Goal: Information Seeking & Learning: Learn about a topic

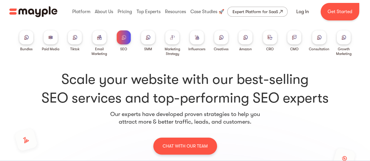
click at [154, 38] on div at bounding box center [148, 37] width 14 height 14
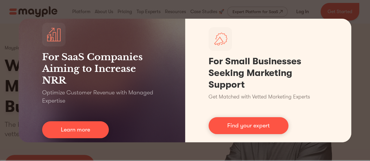
click at [197, 10] on div "For SaaS Companies Aiming to Increase NRR Optimize Customer Revenue with Manage…" at bounding box center [185, 80] width 370 height 161
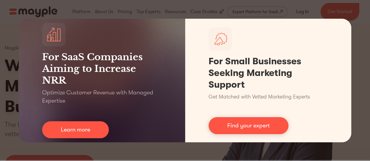
click at [88, 152] on div "For SaaS Companies Aiming to Increase NRR Optimize Customer Revenue with Manage…" at bounding box center [185, 80] width 370 height 161
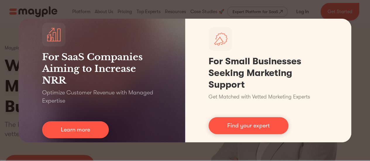
click at [5, 40] on div "For SaaS Companies Aiming to Increase NRR Optimize Customer Revenue with Manage…" at bounding box center [185, 80] width 370 height 161
click at [75, 11] on div "For SaaS Companies Aiming to Increase NRR Optimize Customer Revenue with Manage…" at bounding box center [185, 80] width 370 height 161
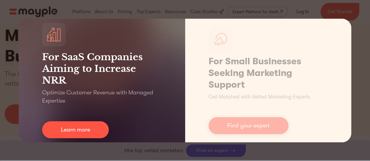
scroll to position [263, 0]
